Goal: Task Accomplishment & Management: Use online tool/utility

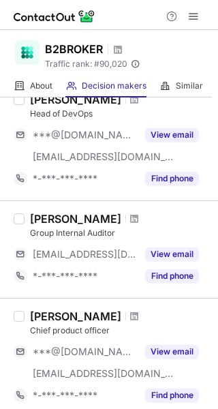
scroll to position [1064, 0]
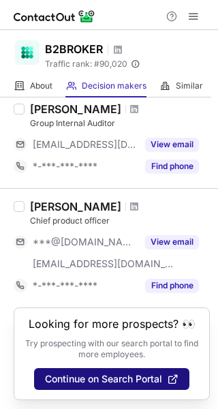
click at [107, 374] on span "Continue on Search Portal" at bounding box center [103, 379] width 117 height 11
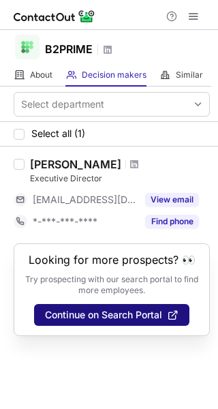
click at [85, 320] on span "Continue on Search Portal" at bounding box center [103, 315] width 117 height 11
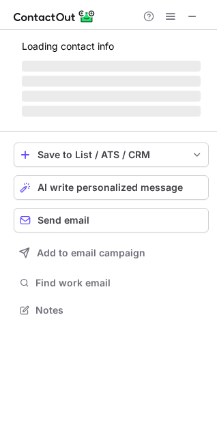
scroll to position [309, 217]
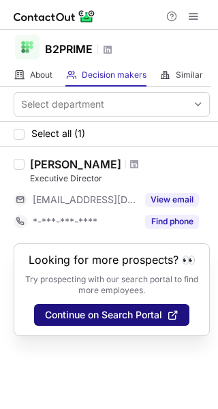
click at [112, 316] on span "Continue on Search Portal" at bounding box center [103, 315] width 117 height 11
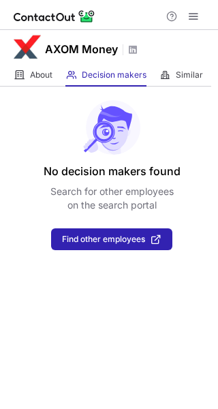
click at [110, 228] on div "No decision makers found Search for other employees on the search portal Find o…" at bounding box center [109, 169] width 218 height 164
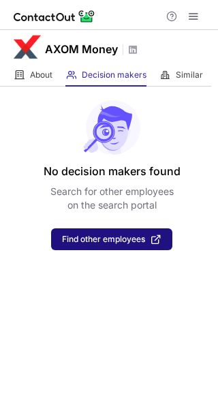
click at [110, 239] on span "Find other employees" at bounding box center [103, 240] width 83 height 10
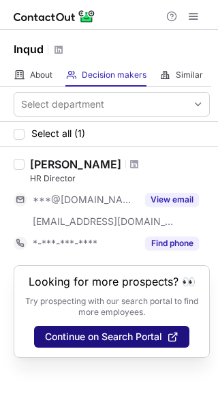
click at [123, 335] on span "Continue on Search Portal" at bounding box center [103, 336] width 117 height 11
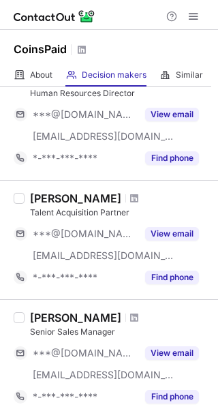
scroll to position [1032, 0]
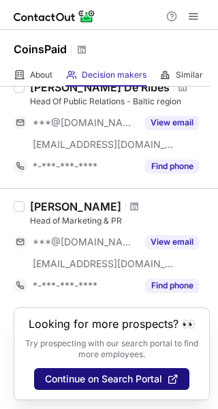
click at [100, 369] on button "Continue on Search Portal" at bounding box center [111, 379] width 155 height 22
